Goal: Find specific page/section: Find specific page/section

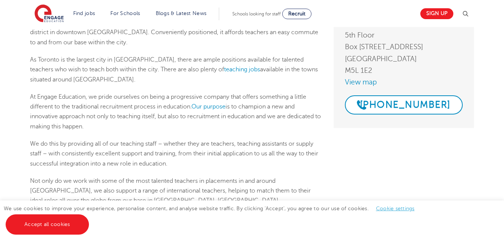
scroll to position [100, 0]
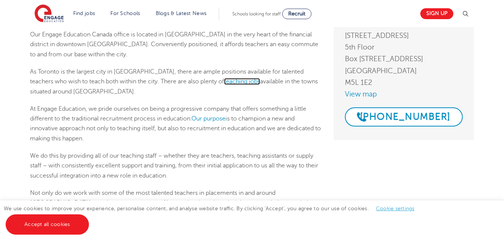
click at [224, 83] on link "teaching jobs" at bounding box center [242, 81] width 36 height 7
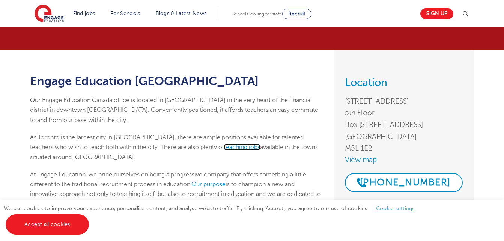
scroll to position [29, 0]
